Goal: Task Accomplishment & Management: Complete application form

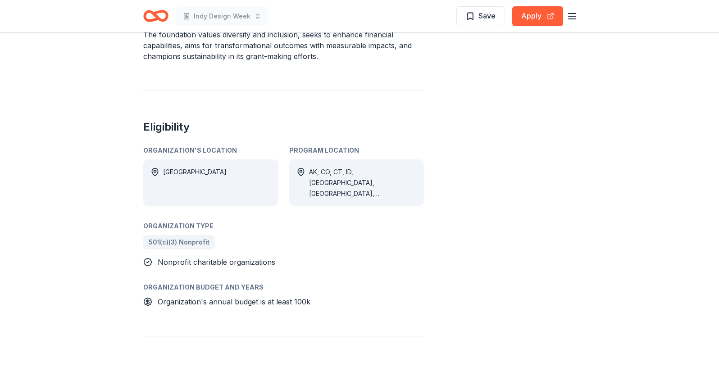
scroll to position [195, 0]
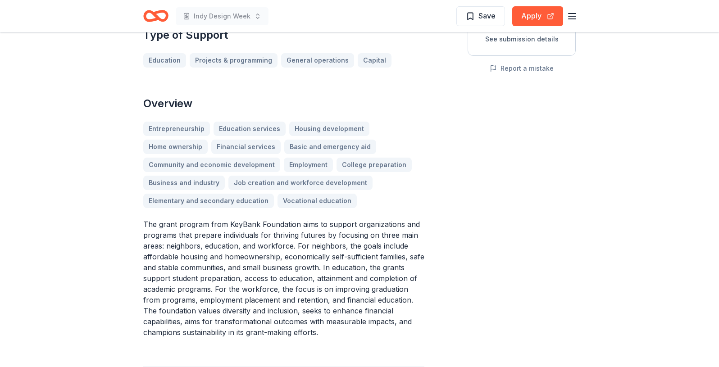
drag, startPoint x: 246, startPoint y: 249, endPoint x: 324, endPoint y: 276, distance: 82.9
click at [324, 276] on p "The grant program from KeyBank Foundation aims to support organizations and pro…" at bounding box center [283, 278] width 281 height 119
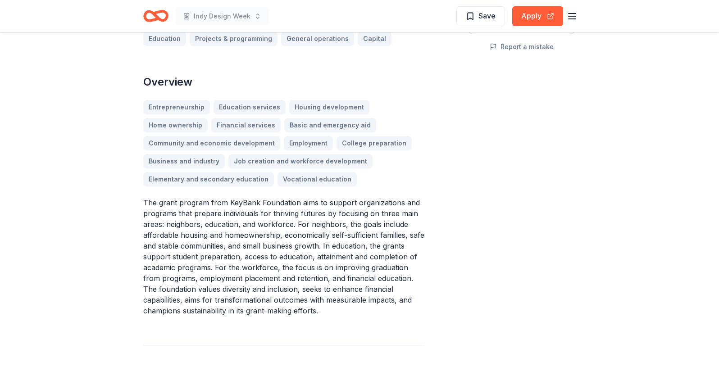
scroll to position [232, 0]
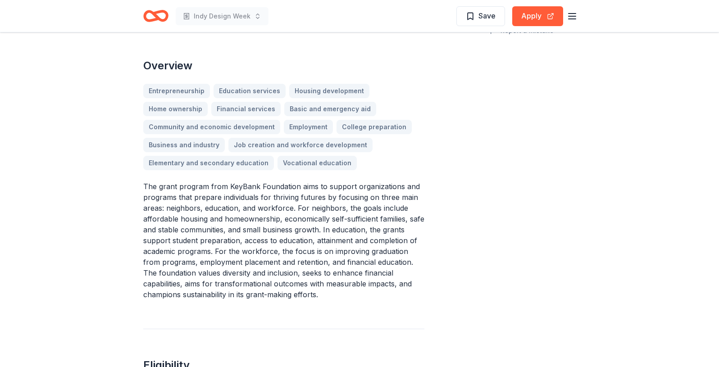
drag, startPoint x: 297, startPoint y: 249, endPoint x: 289, endPoint y: 223, distance: 27.2
click at [291, 232] on p "The grant program from KeyBank Foundation aims to support organizations and pro…" at bounding box center [283, 240] width 281 height 119
click at [362, 279] on p "The grant program from KeyBank Foundation aims to support organizations and pro…" at bounding box center [283, 240] width 281 height 119
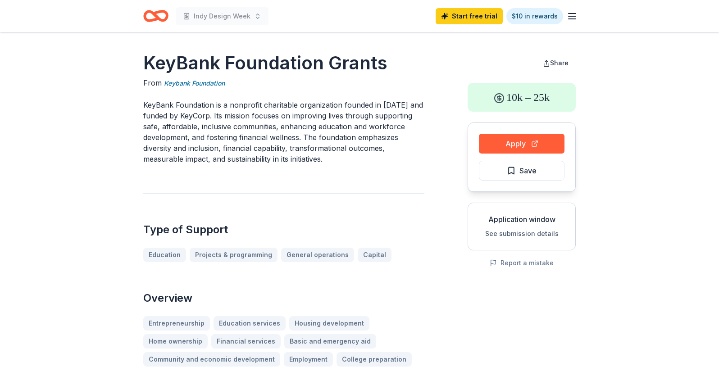
click at [163, 18] on icon "Home" at bounding box center [155, 15] width 25 height 21
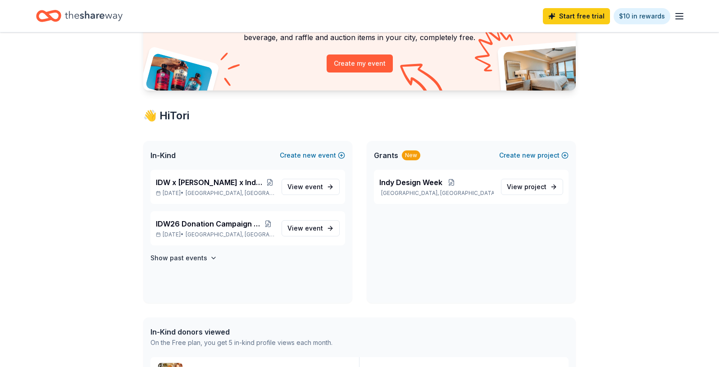
scroll to position [89, 0]
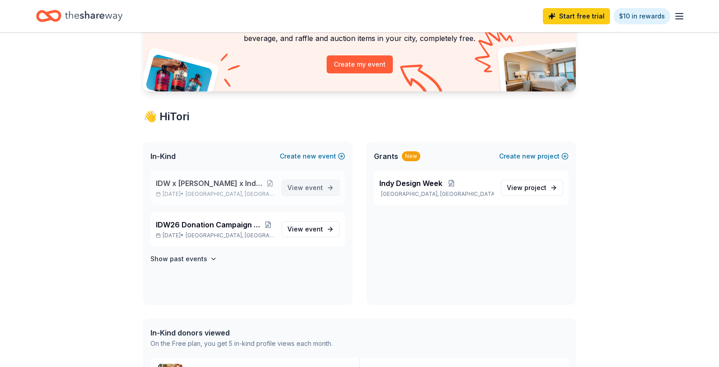
click at [305, 192] on span "View event" at bounding box center [305, 187] width 36 height 11
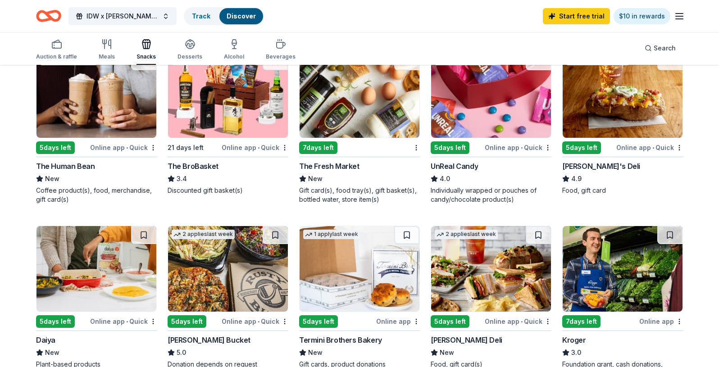
scroll to position [412, 0]
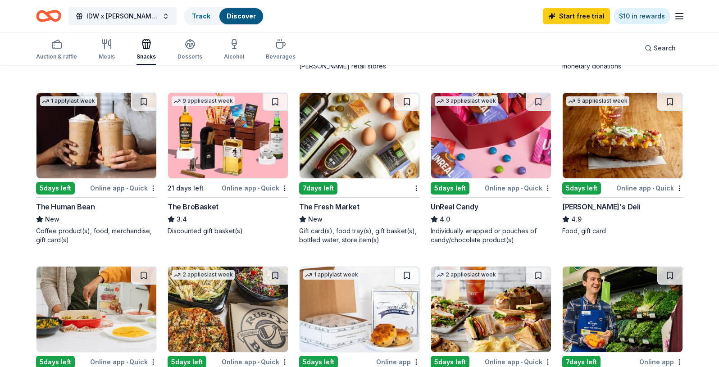
click at [354, 152] on img at bounding box center [360, 136] width 120 height 86
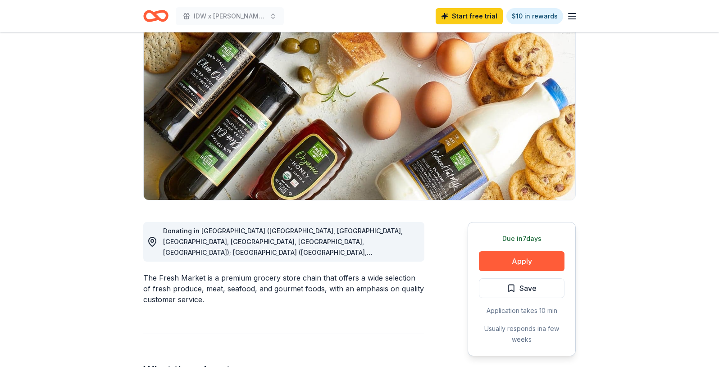
scroll to position [77, 0]
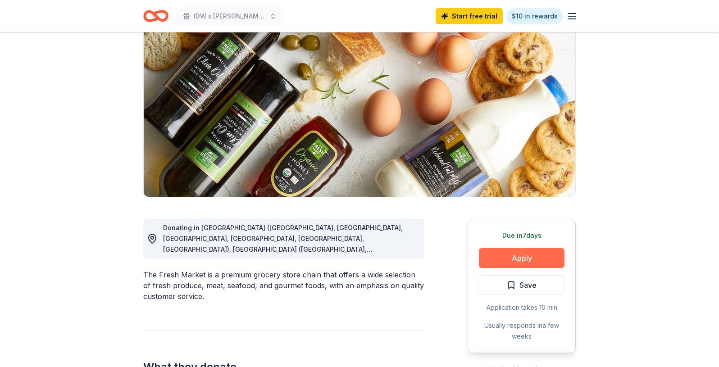
click at [503, 264] on button "Apply" at bounding box center [522, 258] width 86 height 20
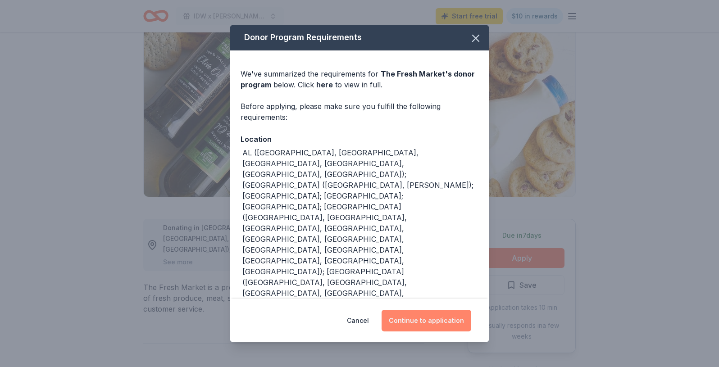
click at [415, 319] on button "Continue to application" at bounding box center [427, 321] width 90 height 22
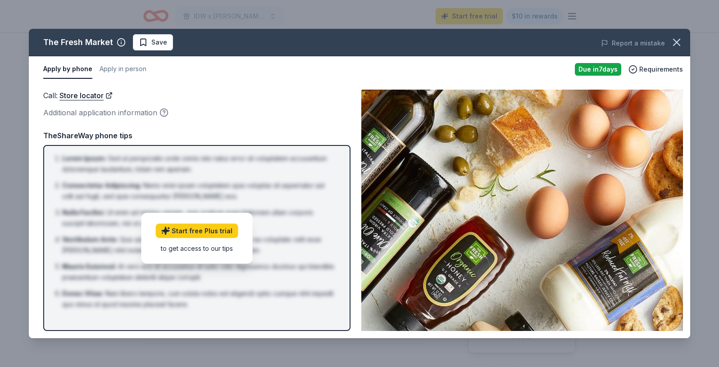
click at [241, 114] on div "Additional application information" at bounding box center [196, 113] width 307 height 12
click at [131, 69] on button "Apply in person" at bounding box center [123, 69] width 47 height 19
click at [58, 68] on button "Apply by phone" at bounding box center [67, 69] width 48 height 19
click at [665, 69] on span "Requirements" at bounding box center [661, 69] width 44 height 11
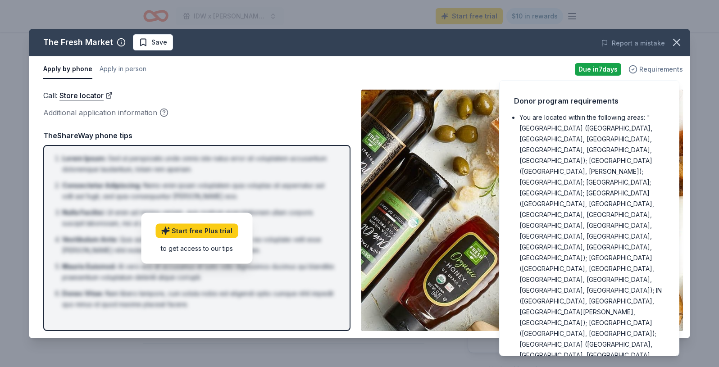
click at [665, 69] on span "Requirements" at bounding box center [661, 69] width 44 height 11
